Goal: Information Seeking & Learning: Check status

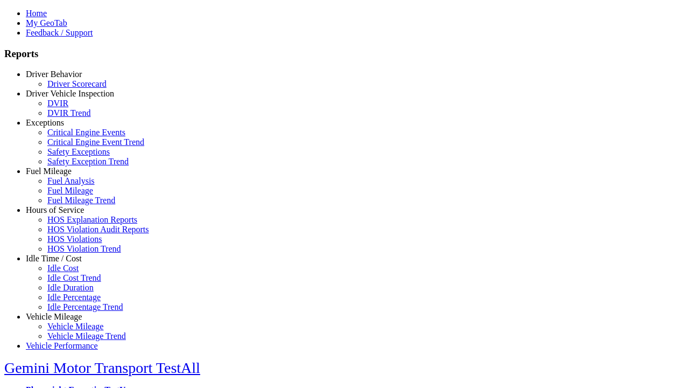
select select "**********"
type input "**********"
